Goal: Check status: Check status

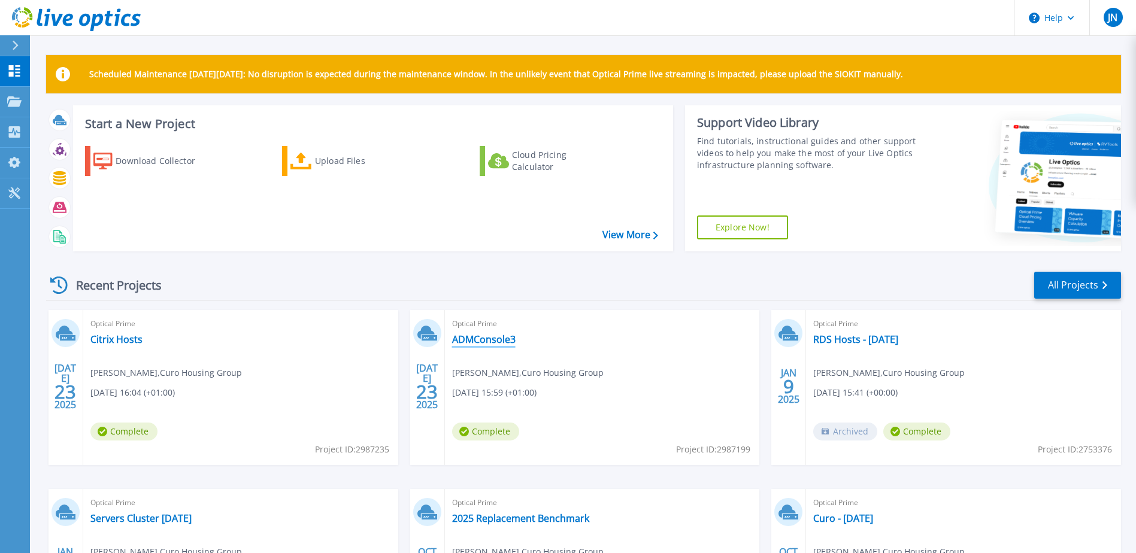
click at [475, 339] on link "ADMConsole3" at bounding box center [483, 339] width 63 height 12
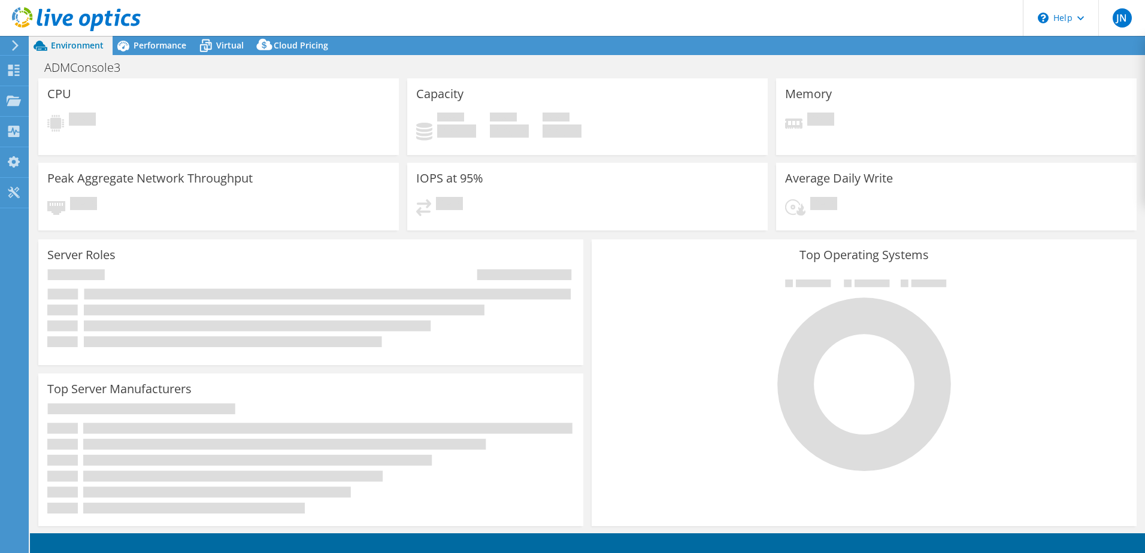
select select "USD"
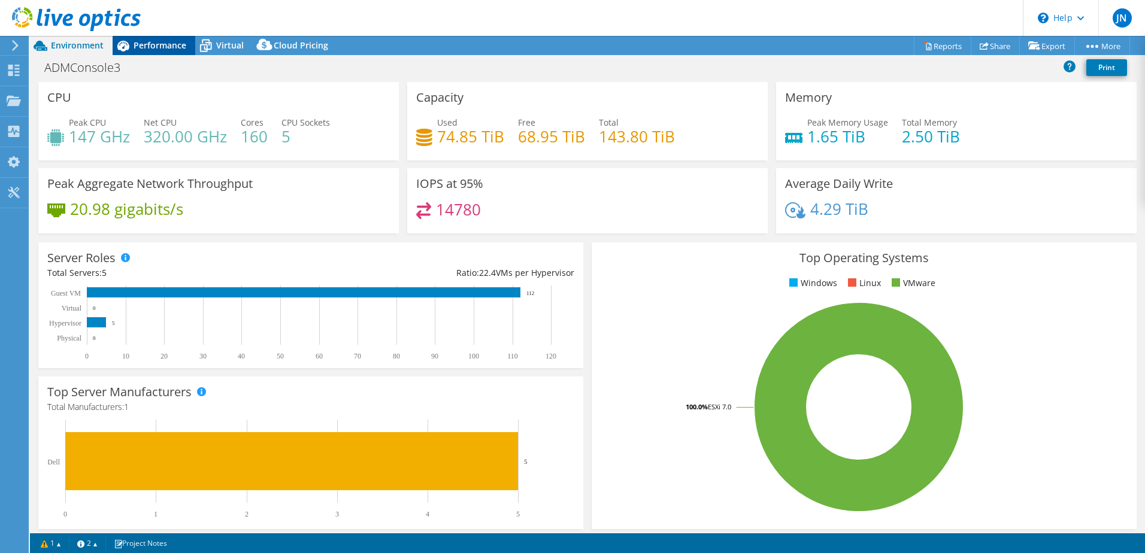
click at [135, 41] on span "Performance" at bounding box center [160, 45] width 53 height 11
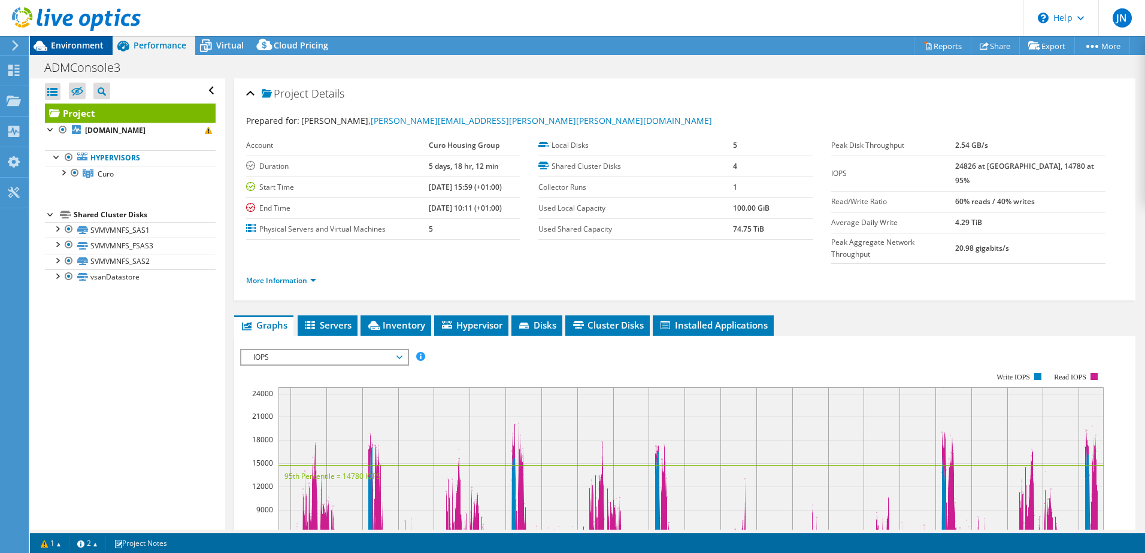
click at [80, 49] on span "Environment" at bounding box center [77, 45] width 53 height 11
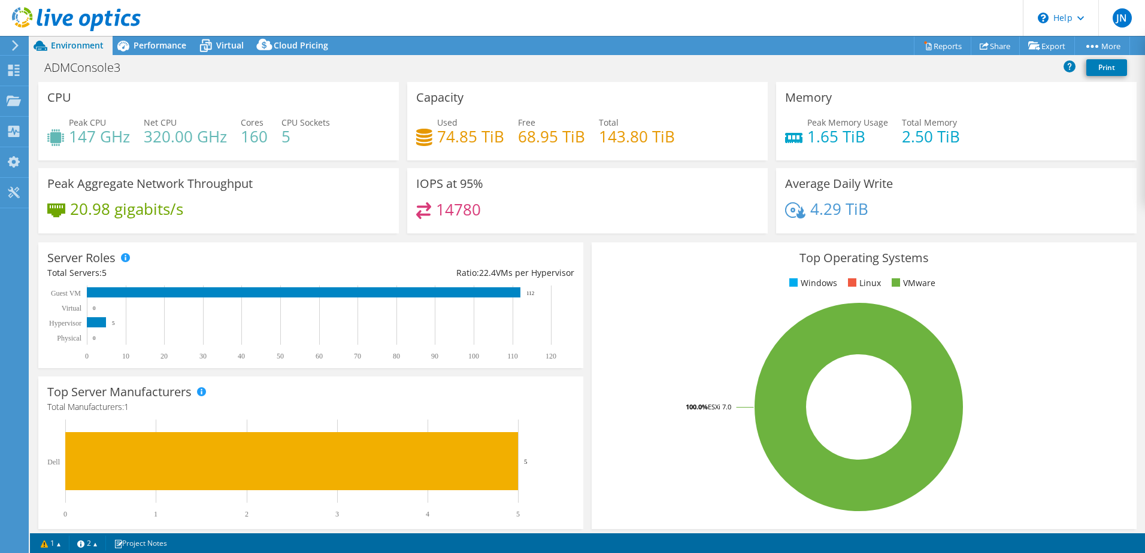
click at [21, 23] on icon at bounding box center [76, 19] width 129 height 25
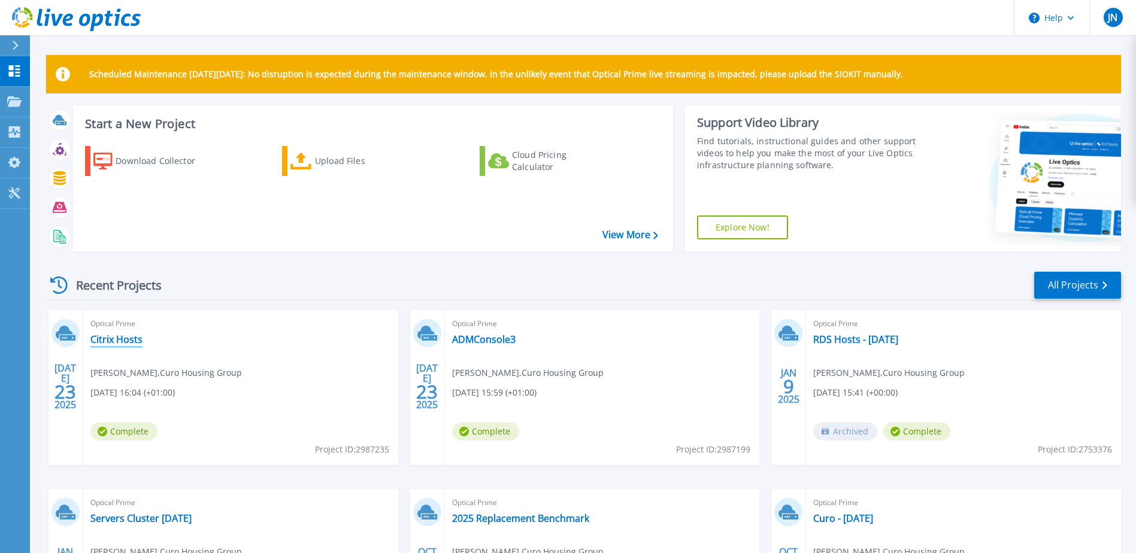
click at [127, 335] on link "Citrix Hosts" at bounding box center [116, 339] width 52 height 12
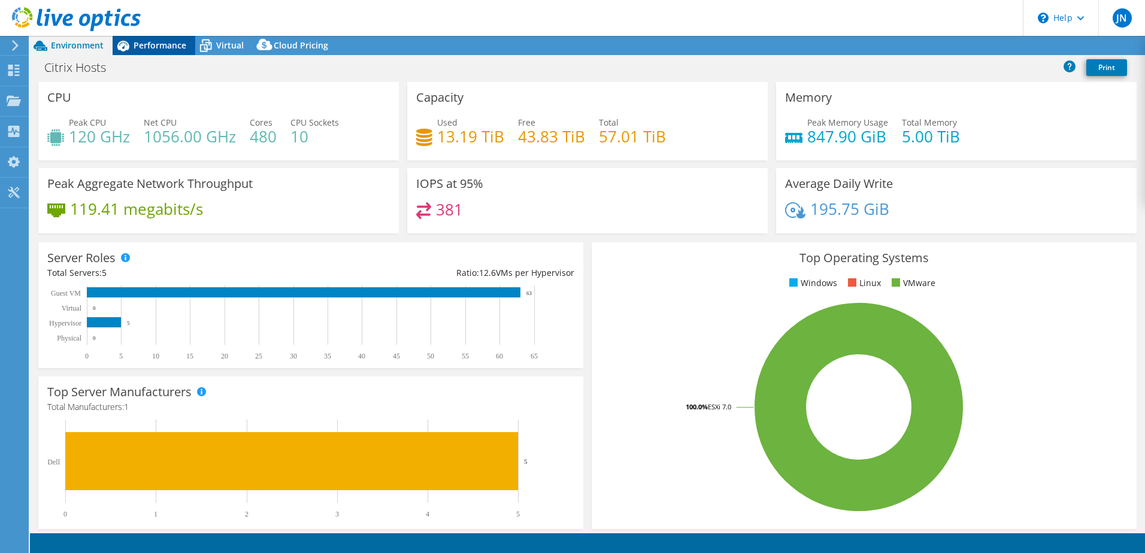
click at [155, 53] on div "Performance" at bounding box center [154, 45] width 83 height 19
